Goal: Entertainment & Leisure: Consume media (video, audio)

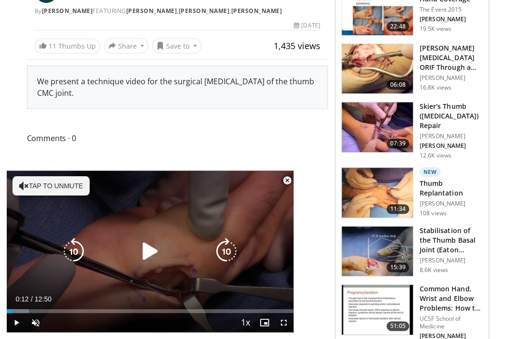
click at [171, 221] on div "10 seconds Tap to unmute" at bounding box center [150, 252] width 287 height 162
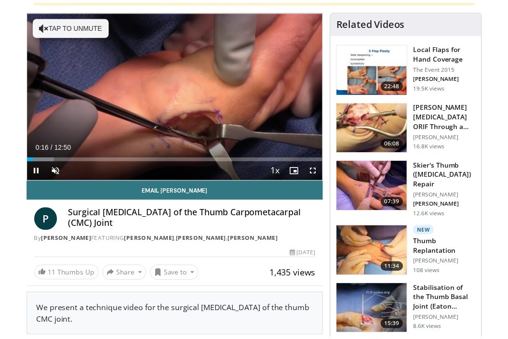
scroll to position [61, 0]
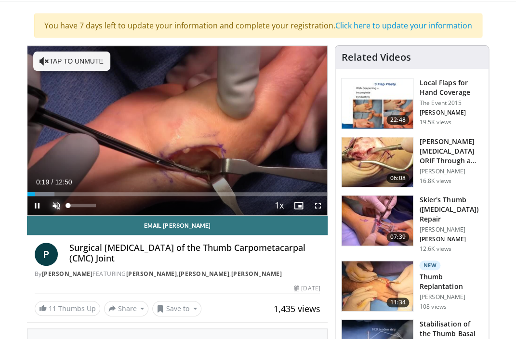
click at [54, 205] on span "Video Player" at bounding box center [56, 205] width 19 height 19
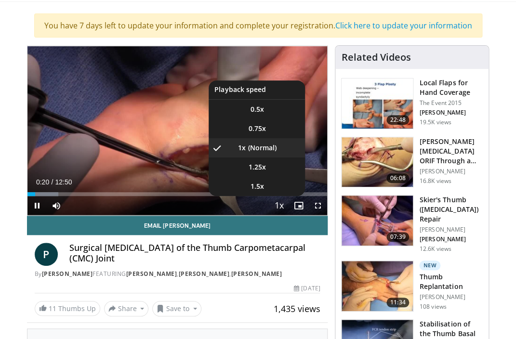
click at [276, 208] on span "Video Player" at bounding box center [278, 206] width 13 height 19
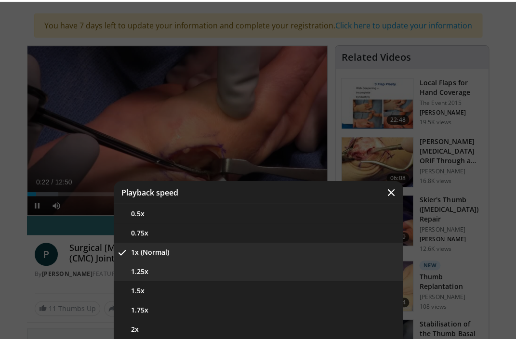
click at [163, 278] on button "1.25x" at bounding box center [258, 271] width 289 height 19
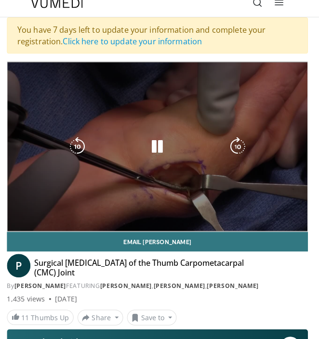
scroll to position [5, 0]
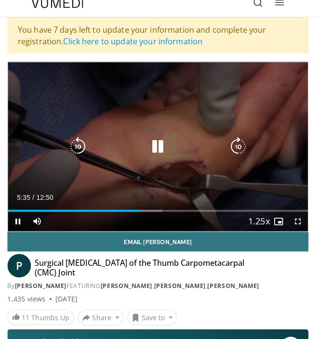
click at [86, 148] on icon "Video Player" at bounding box center [80, 149] width 19 height 19
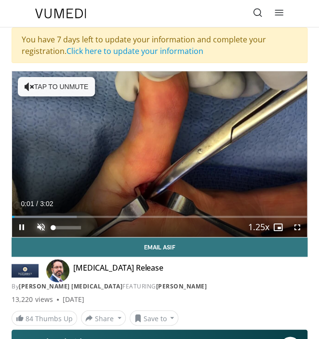
click at [43, 228] on span "Video Player" at bounding box center [40, 227] width 19 height 19
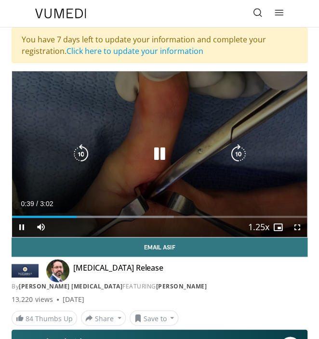
click at [86, 147] on icon "Video Player" at bounding box center [80, 154] width 19 height 19
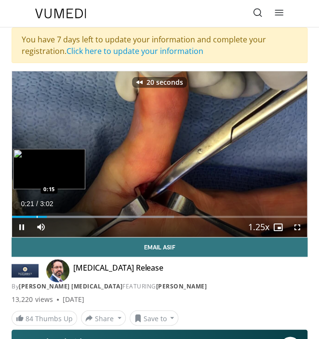
click at [37, 217] on div "Progress Bar" at bounding box center [37, 217] width 1 height 2
click at [28, 216] on div "0:10" at bounding box center [20, 217] width 16 height 2
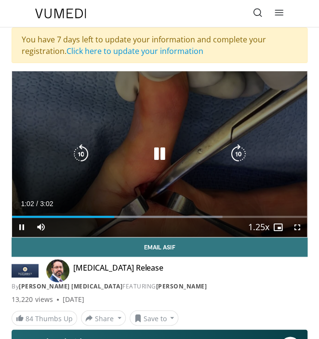
click at [82, 152] on icon "Video Player" at bounding box center [80, 154] width 19 height 19
click at [165, 153] on icon "Video Player" at bounding box center [159, 154] width 19 height 19
click at [153, 146] on icon "Video Player" at bounding box center [159, 154] width 19 height 19
click at [82, 161] on icon "Video Player" at bounding box center [80, 154] width 19 height 19
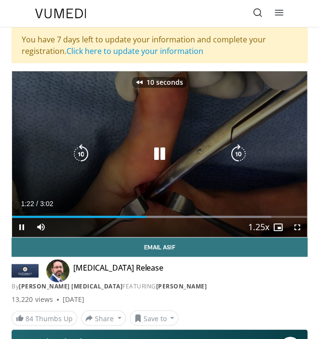
click at [82, 161] on icon "Video Player" at bounding box center [80, 154] width 19 height 19
click at [82, 153] on icon "Video Player" at bounding box center [80, 154] width 19 height 19
click at [86, 149] on icon "Video Player" at bounding box center [80, 154] width 19 height 19
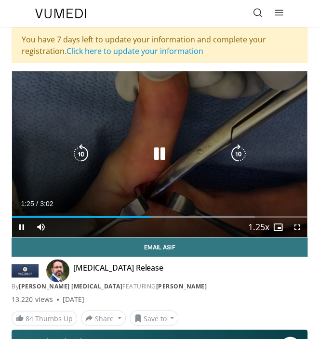
click at [166, 163] on icon "Video Player" at bounding box center [159, 154] width 19 height 19
click at [161, 152] on icon "Video Player" at bounding box center [159, 154] width 19 height 19
click at [241, 151] on icon "Video Player" at bounding box center [238, 154] width 19 height 19
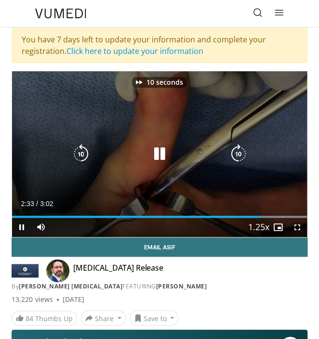
click at [241, 151] on icon "Video Player" at bounding box center [238, 154] width 19 height 19
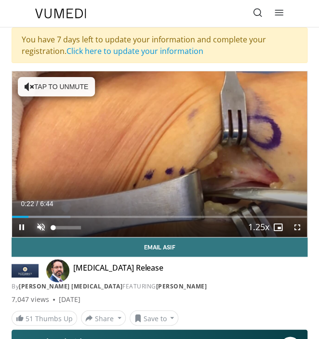
click at [42, 226] on span "Video Player" at bounding box center [40, 227] width 19 height 19
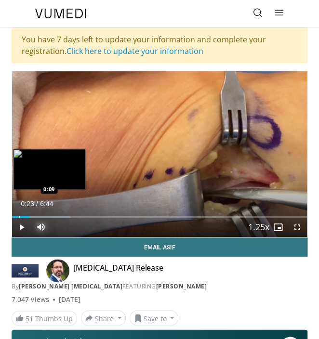
click at [19, 216] on div "Progress Bar" at bounding box center [19, 217] width 1 height 2
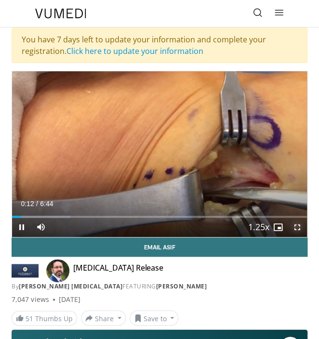
click at [297, 226] on span "Video Player" at bounding box center [297, 227] width 19 height 19
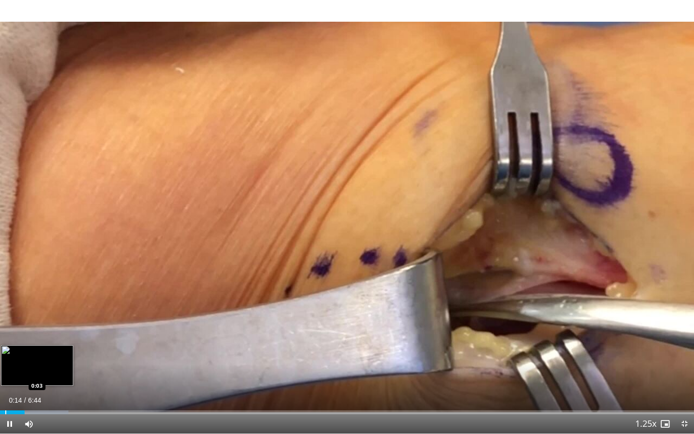
click at [5, 339] on div "Progress Bar" at bounding box center [5, 412] width 1 height 4
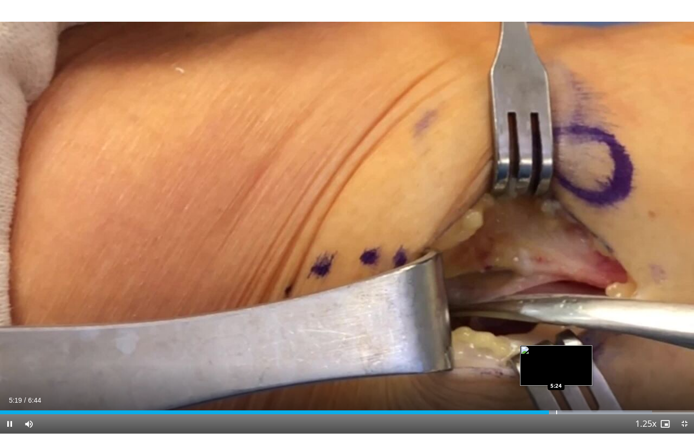
click at [319, 339] on div "Progress Bar" at bounding box center [556, 412] width 1 height 4
click at [319, 339] on div "Progress Bar" at bounding box center [574, 412] width 1 height 4
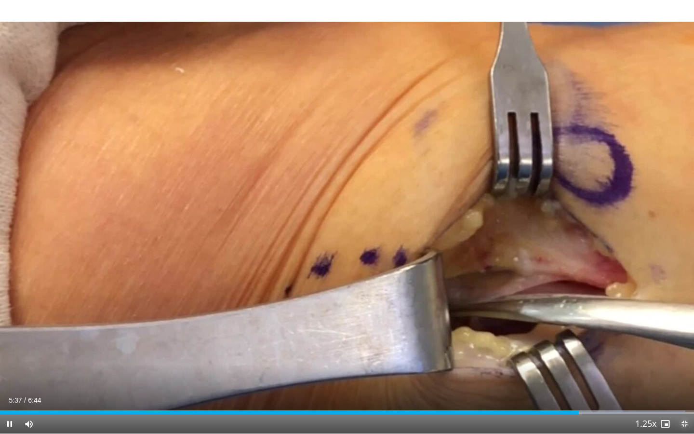
click at [319, 339] on span "Video Player" at bounding box center [684, 423] width 19 height 19
